Goal: Task Accomplishment & Management: Use online tool/utility

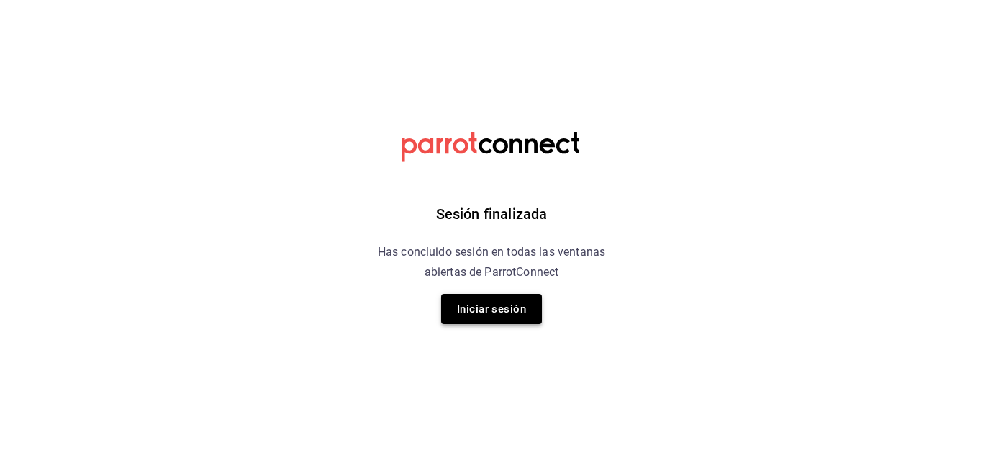
click at [505, 315] on button "Iniciar sesión" at bounding box center [491, 309] width 101 height 30
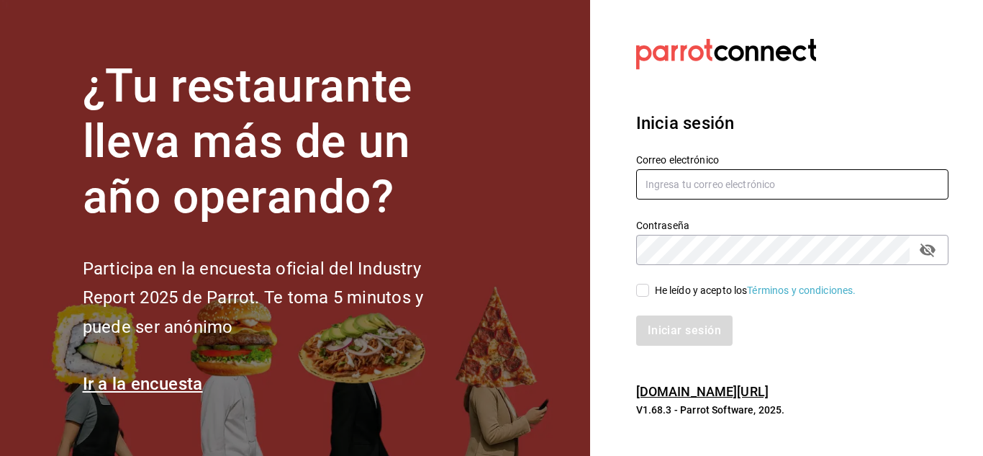
click at [675, 184] on input "text" at bounding box center [792, 184] width 312 height 30
type input "[EMAIL_ADDRESS][DOMAIN_NAME]"
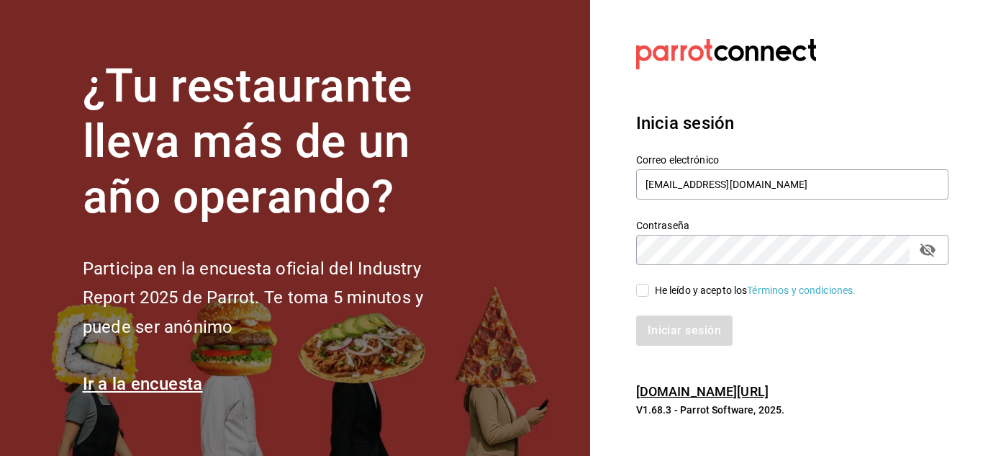
click at [642, 294] on input "He leído y acepto los Términos y condiciones." at bounding box center [642, 290] width 13 height 13
checkbox input "true"
click at [694, 330] on button "Iniciar sesión" at bounding box center [685, 330] width 98 height 30
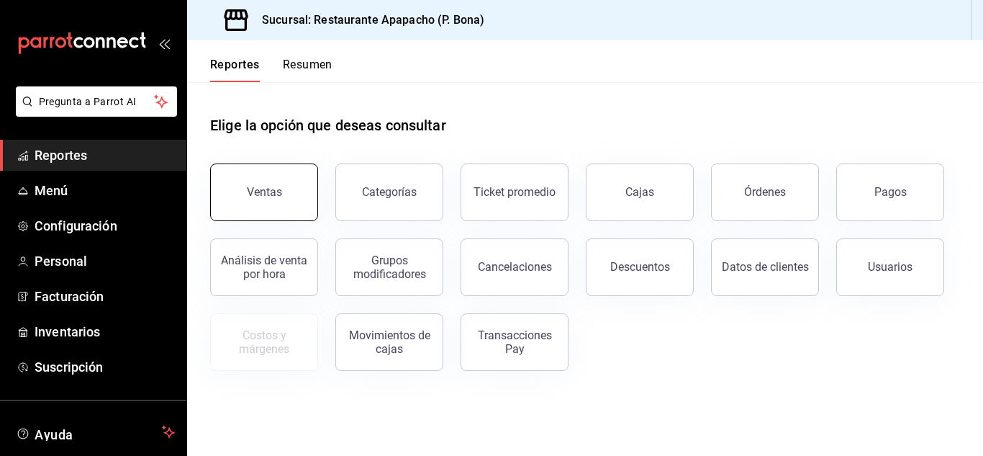
click at [306, 207] on button "Ventas" at bounding box center [264, 192] width 108 height 58
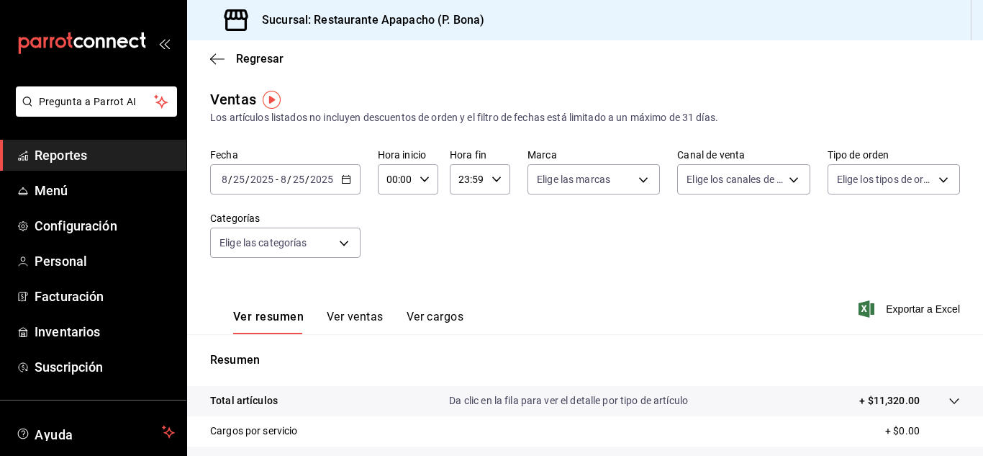
click at [341, 178] on icon "button" at bounding box center [346, 179] width 10 height 10
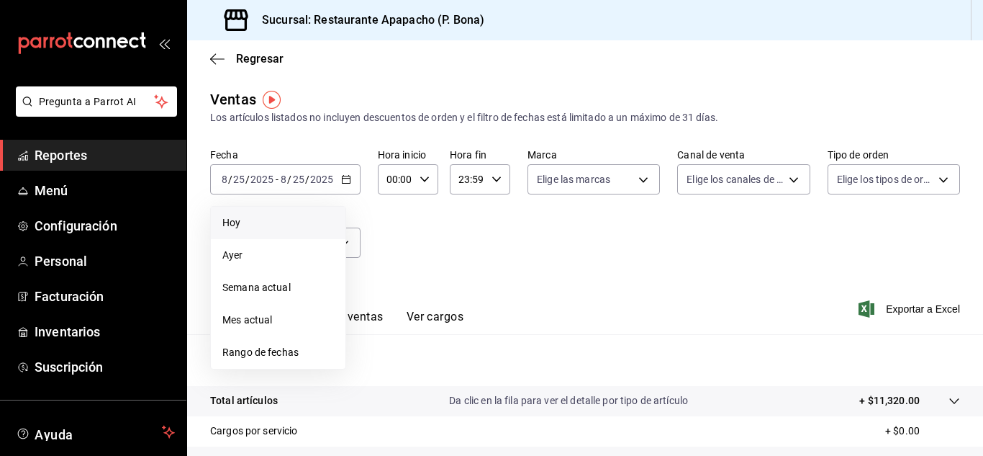
click at [240, 228] on span "Hoy" at bounding box center [278, 222] width 112 height 15
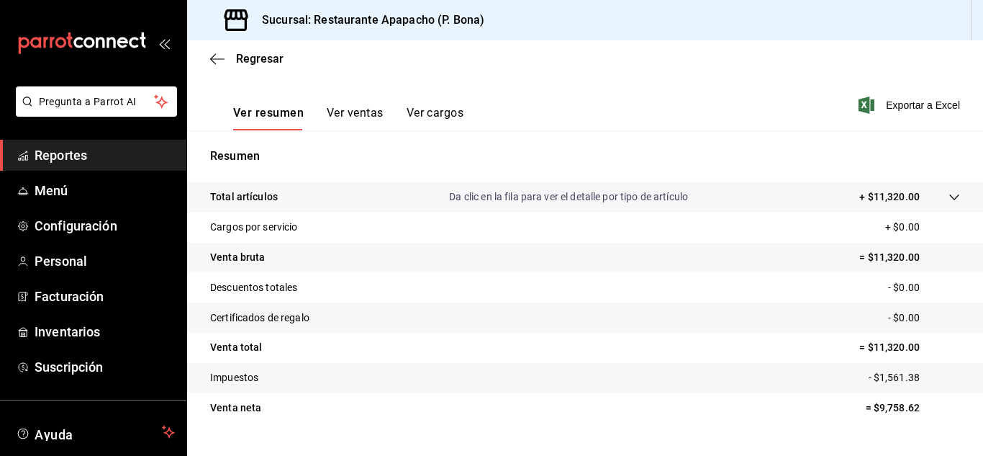
scroll to position [234, 0]
